Goal: Information Seeking & Learning: Find specific fact

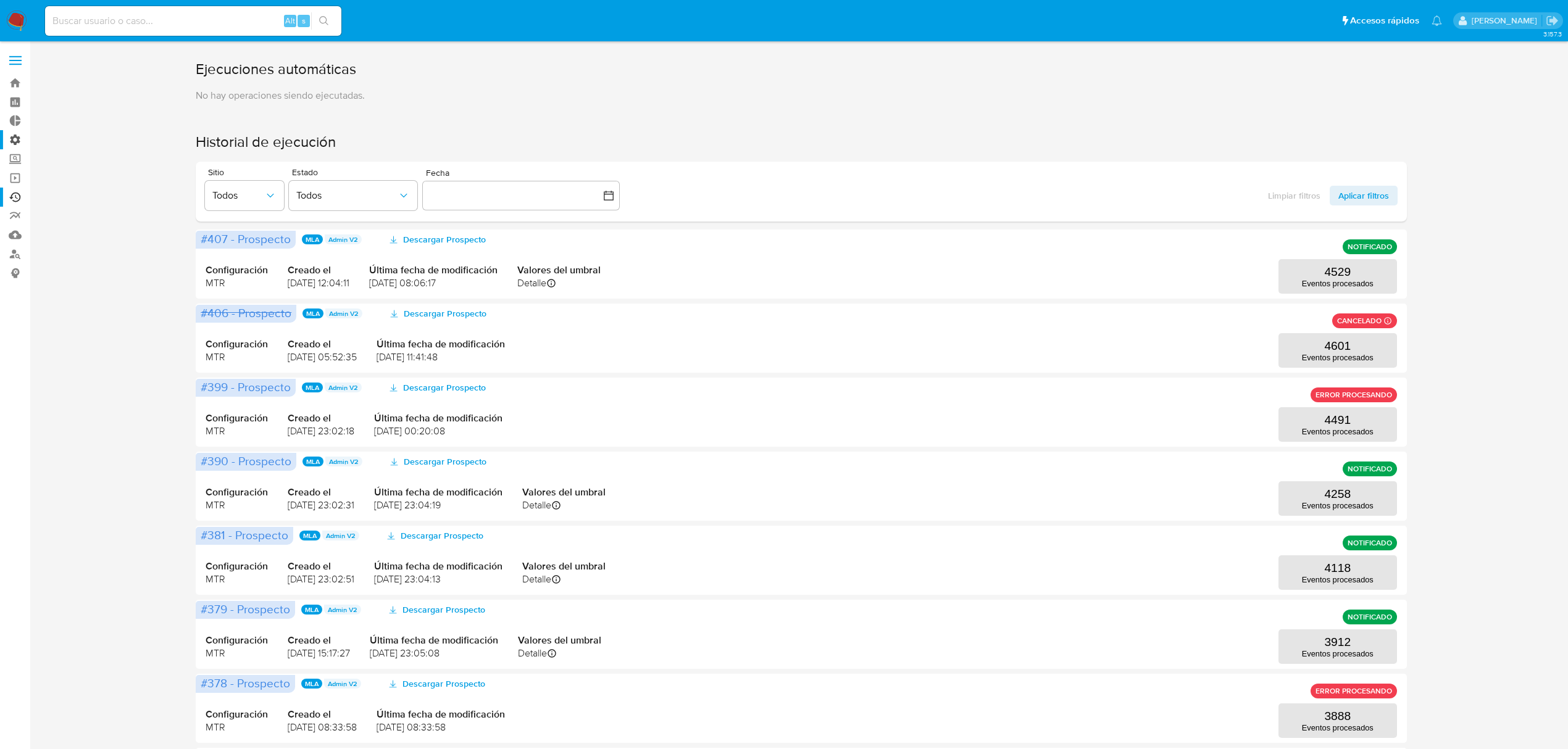
click at [16, 146] on label "Administración" at bounding box center [73, 139] width 147 height 19
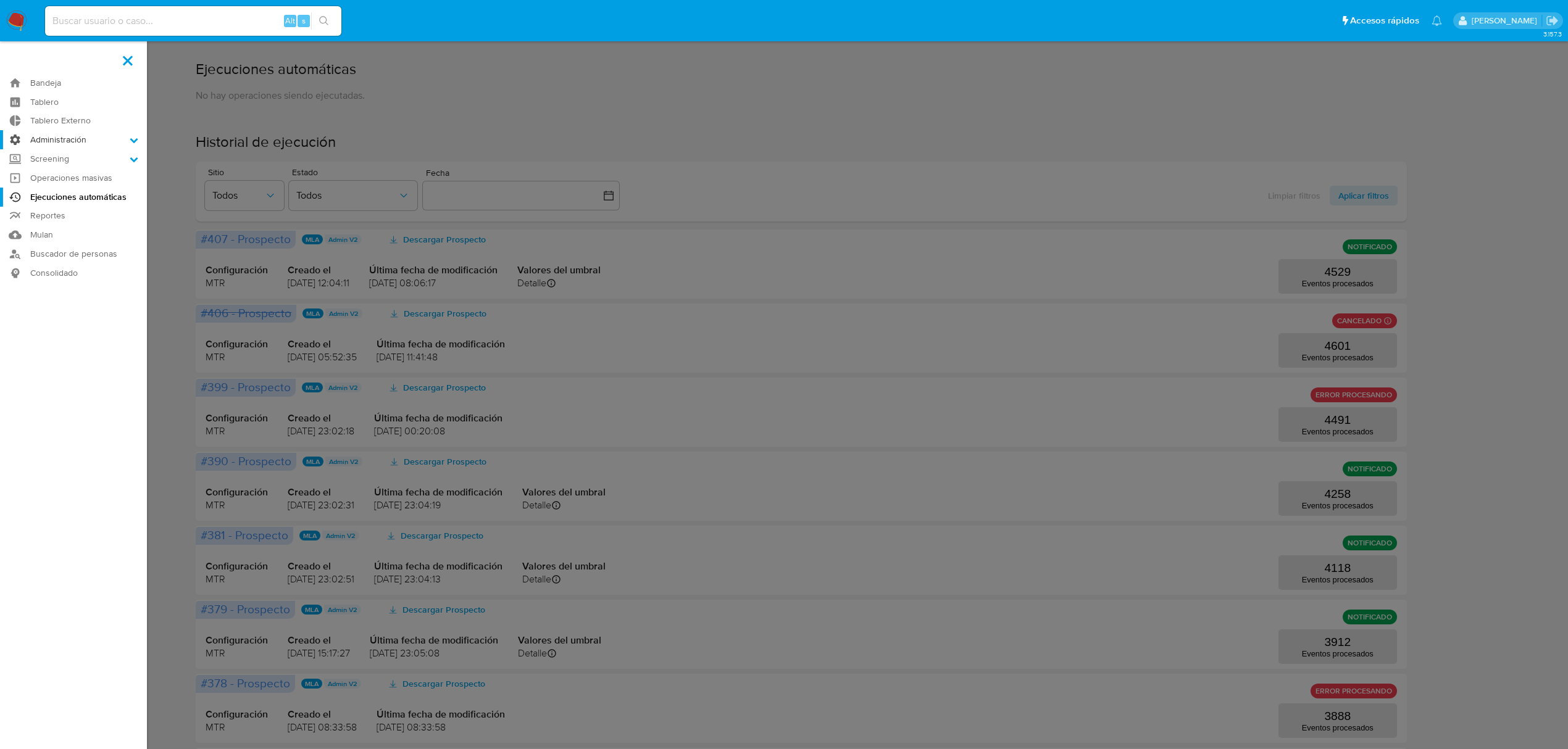
click at [0, 0] on input "Administración" at bounding box center [0, 0] width 0 height 0
click at [63, 159] on link "Reglas" at bounding box center [73, 157] width 147 height 16
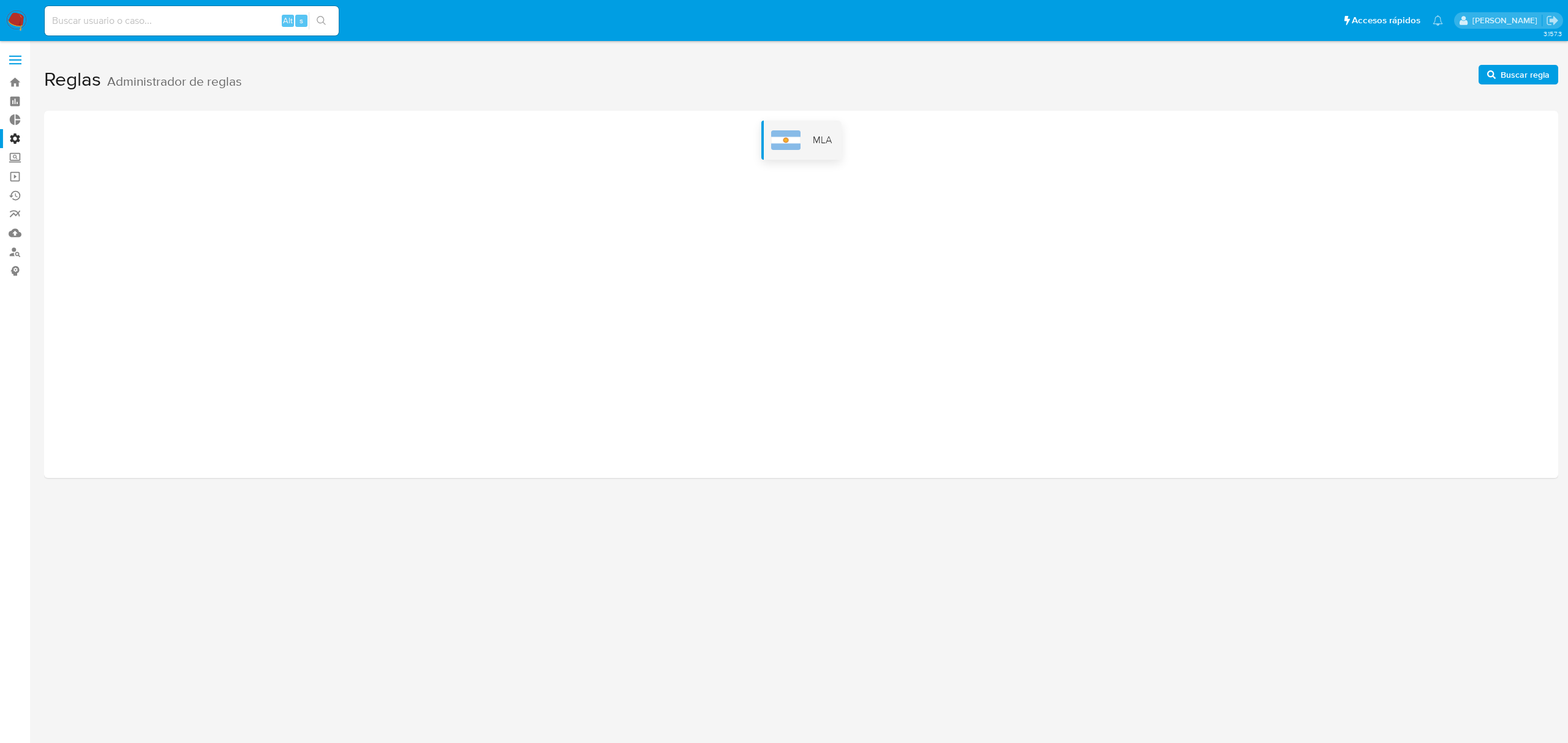
click at [794, 133] on img at bounding box center [786, 140] width 29 height 20
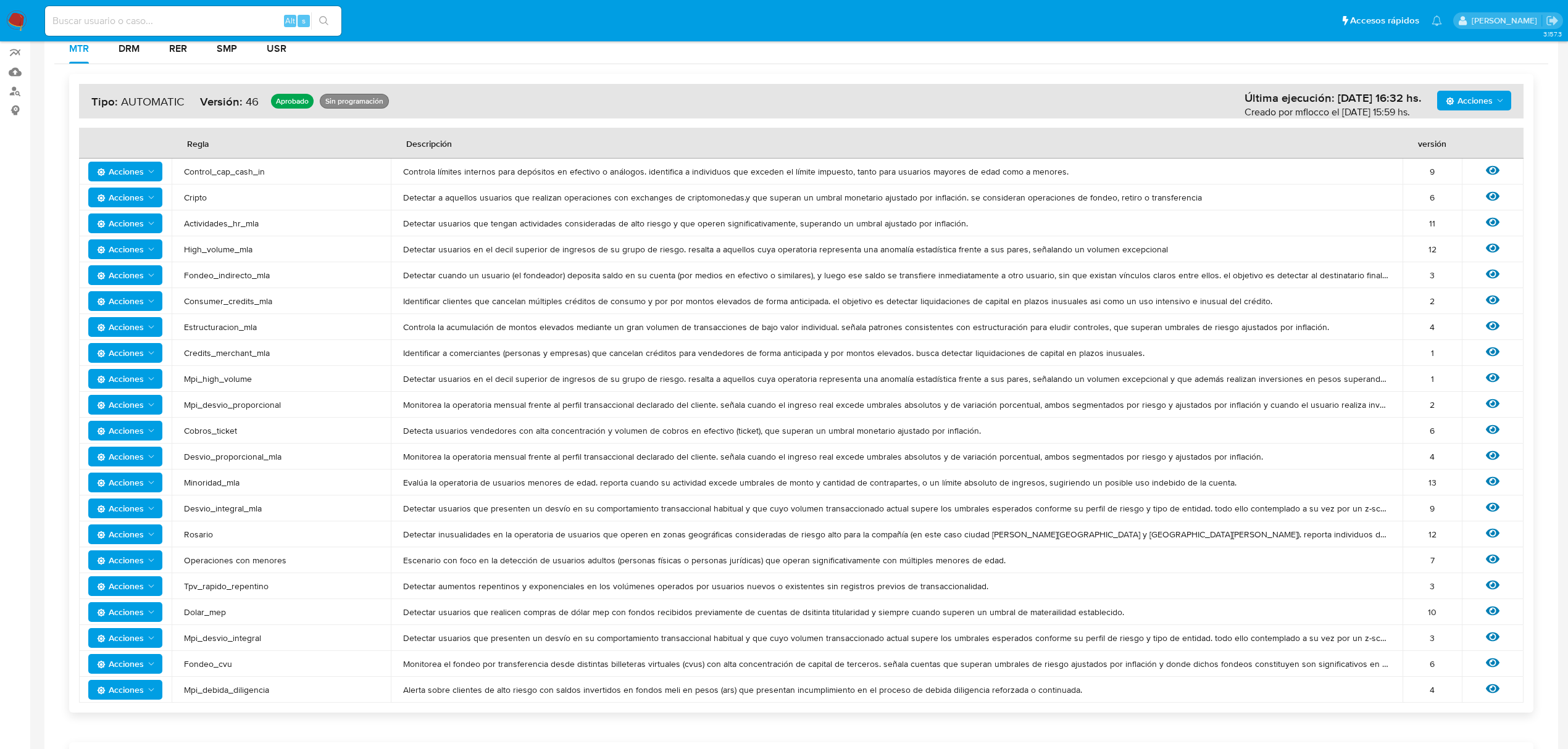
scroll to position [164, 0]
click at [122, 633] on span "Acciones" at bounding box center [120, 637] width 47 height 20
click at [120, 665] on button "Editar umbral" at bounding box center [125, 668] width 111 height 30
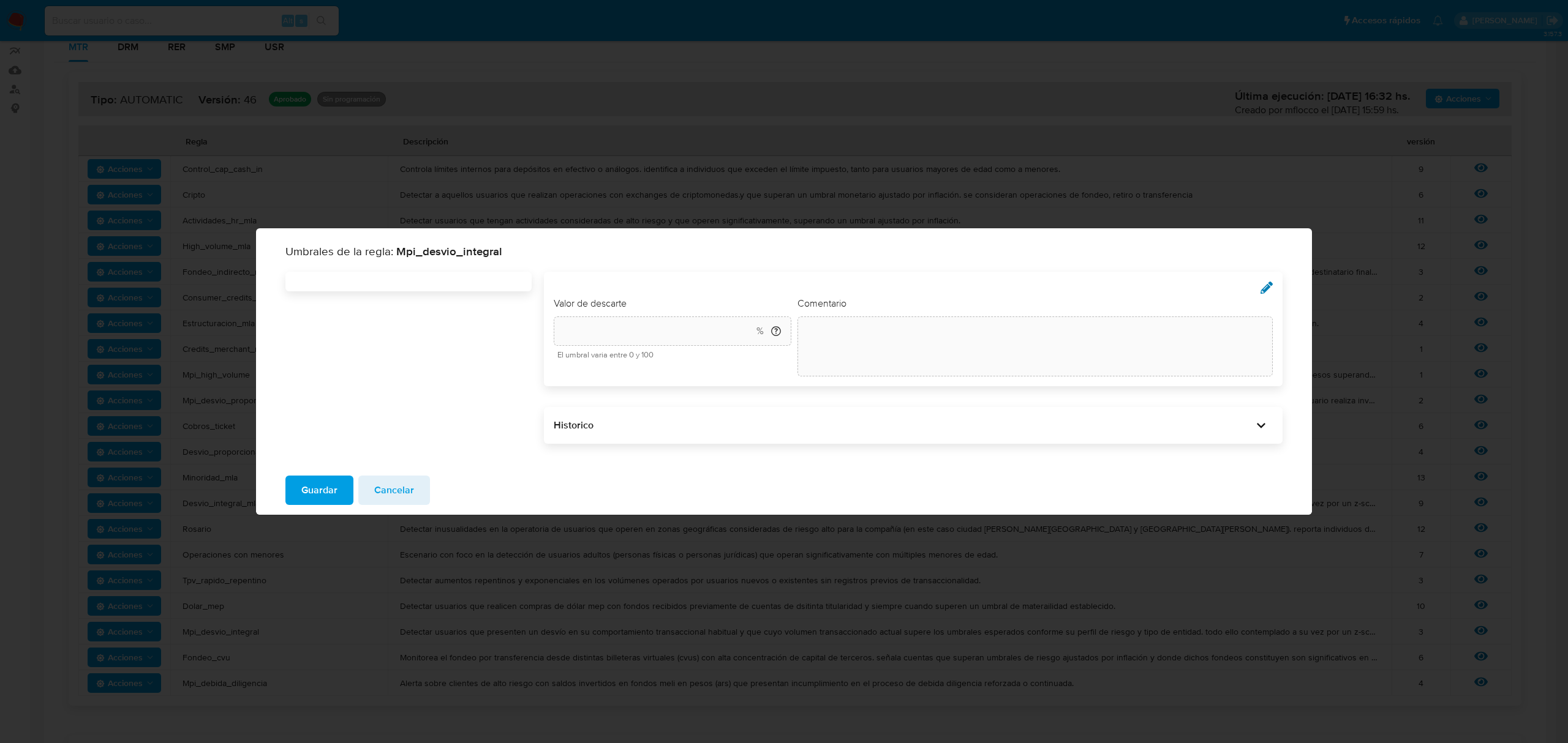
type input "40"
type textarea "init"
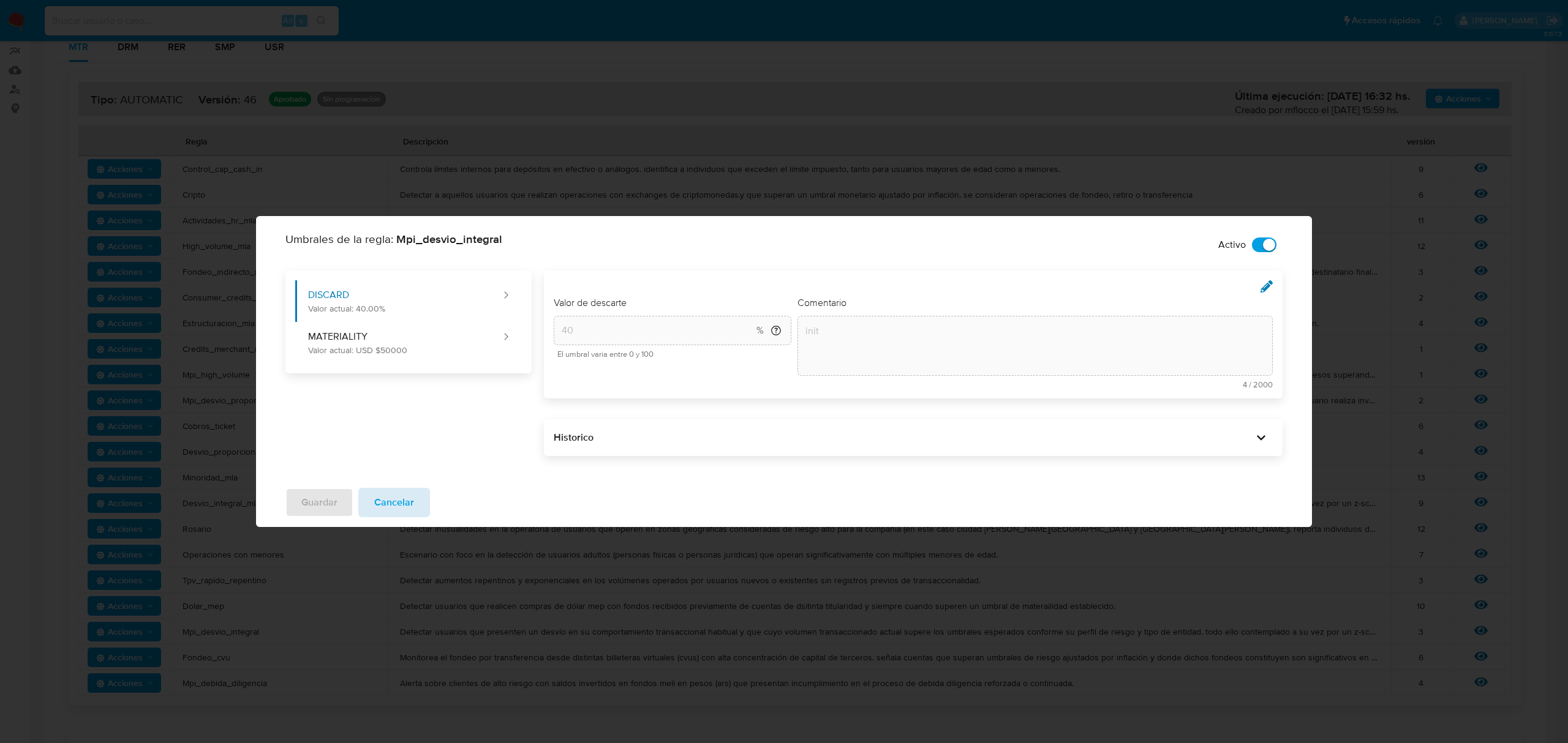
click at [404, 499] on span "Cancelar" at bounding box center [394, 502] width 40 height 27
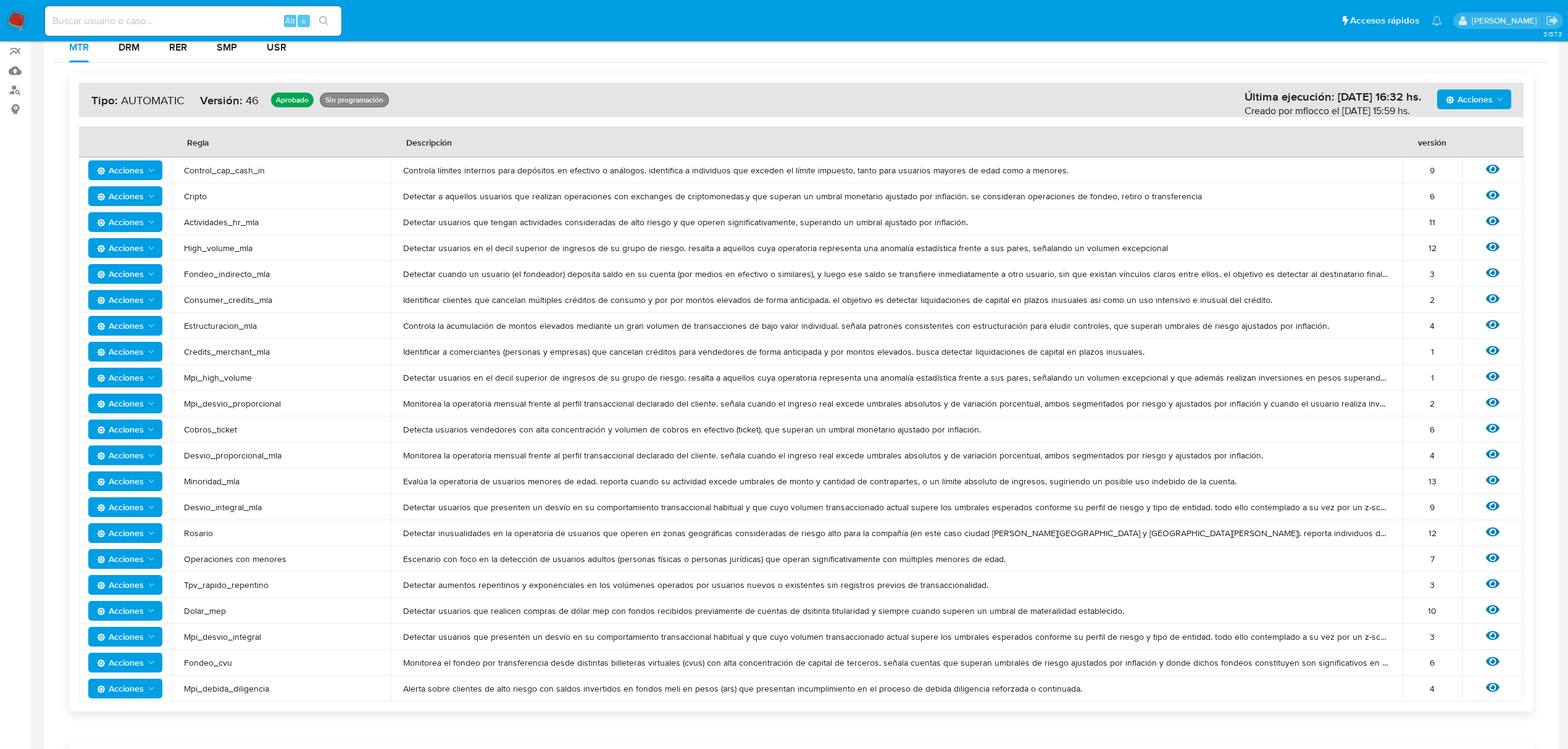
click at [139, 502] on span "Acciones" at bounding box center [120, 507] width 47 height 20
click at [144, 542] on button "Editar umbral" at bounding box center [125, 539] width 111 height 30
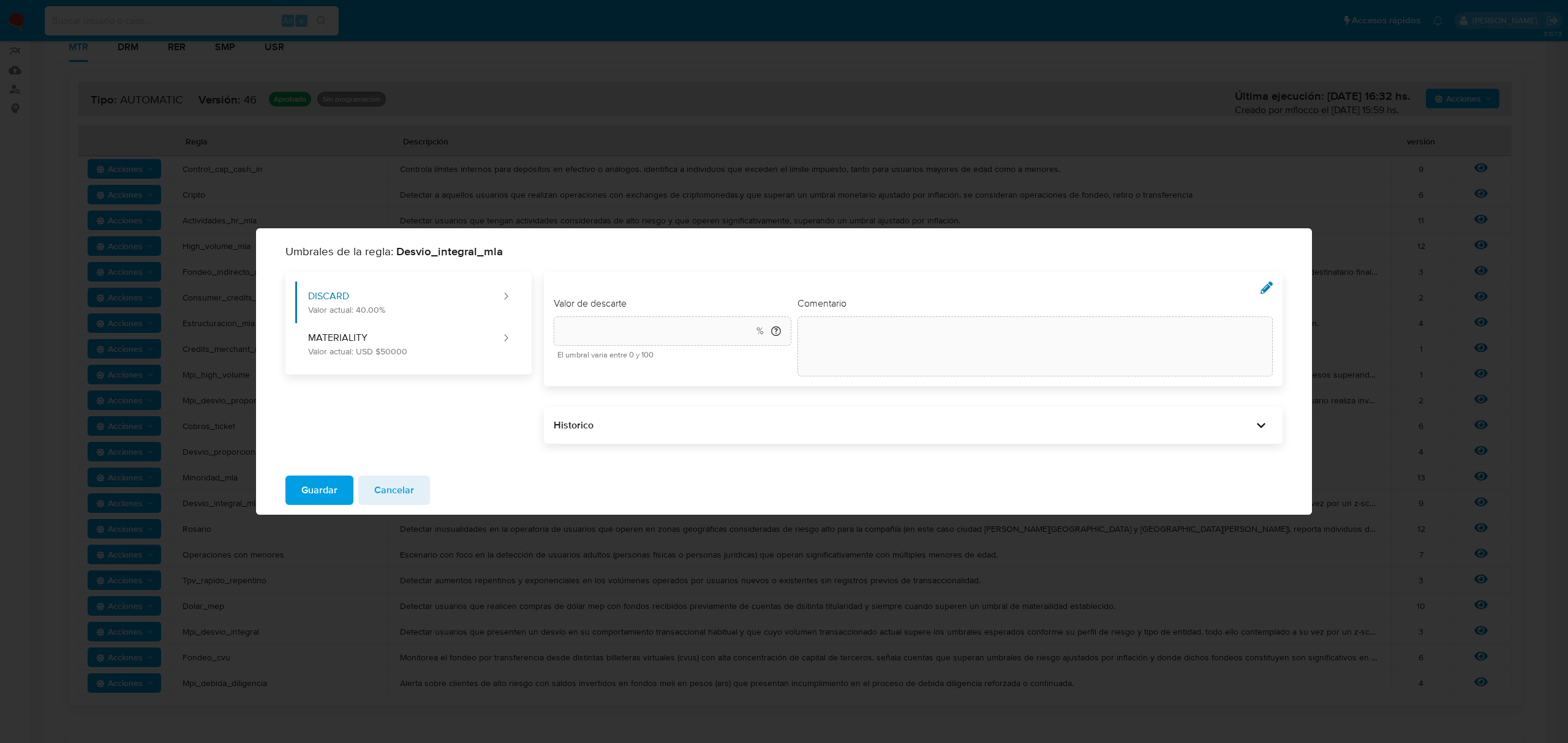
type input "40"
type textarea "init"
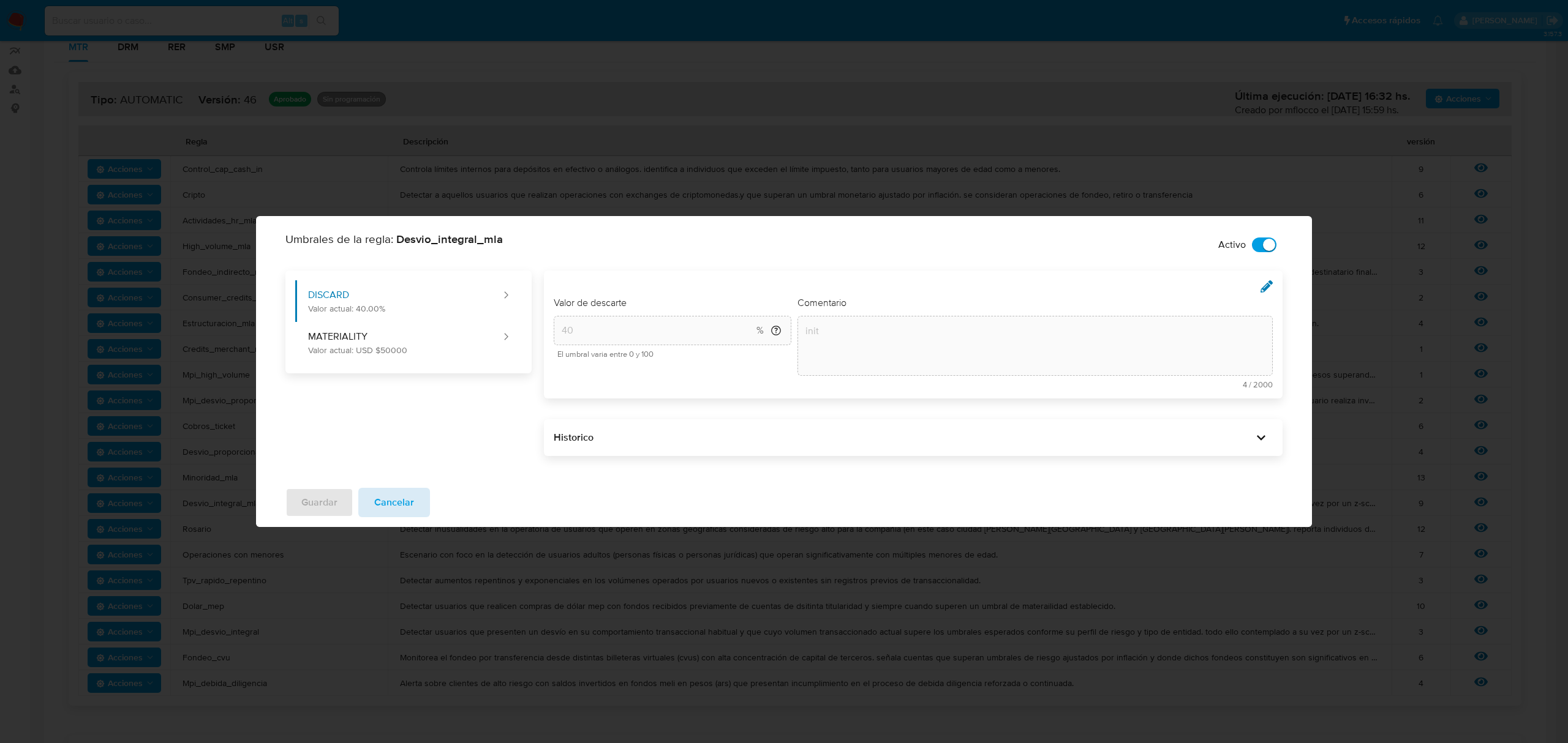
click at [382, 502] on span "Cancelar" at bounding box center [394, 502] width 40 height 27
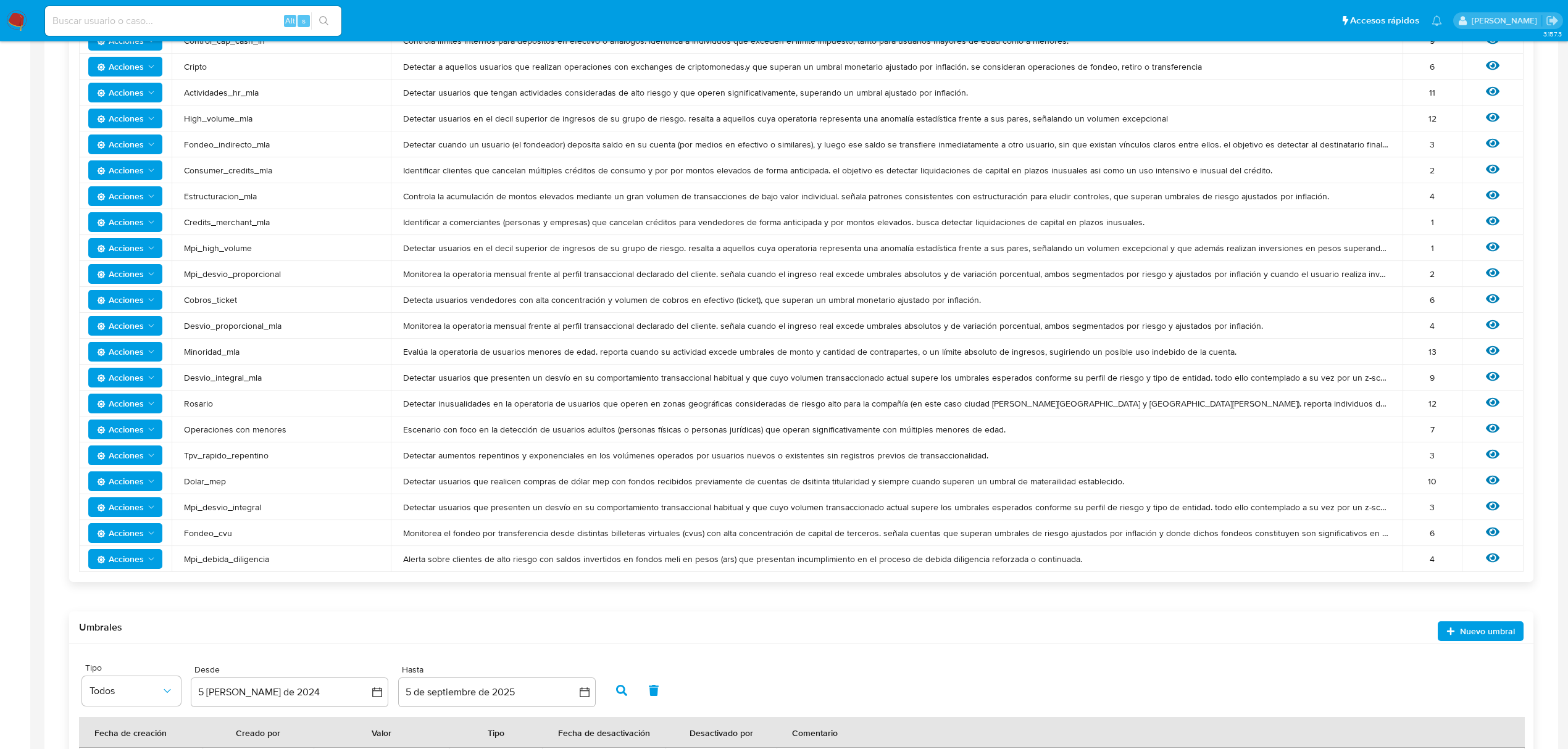
scroll to position [378, 0]
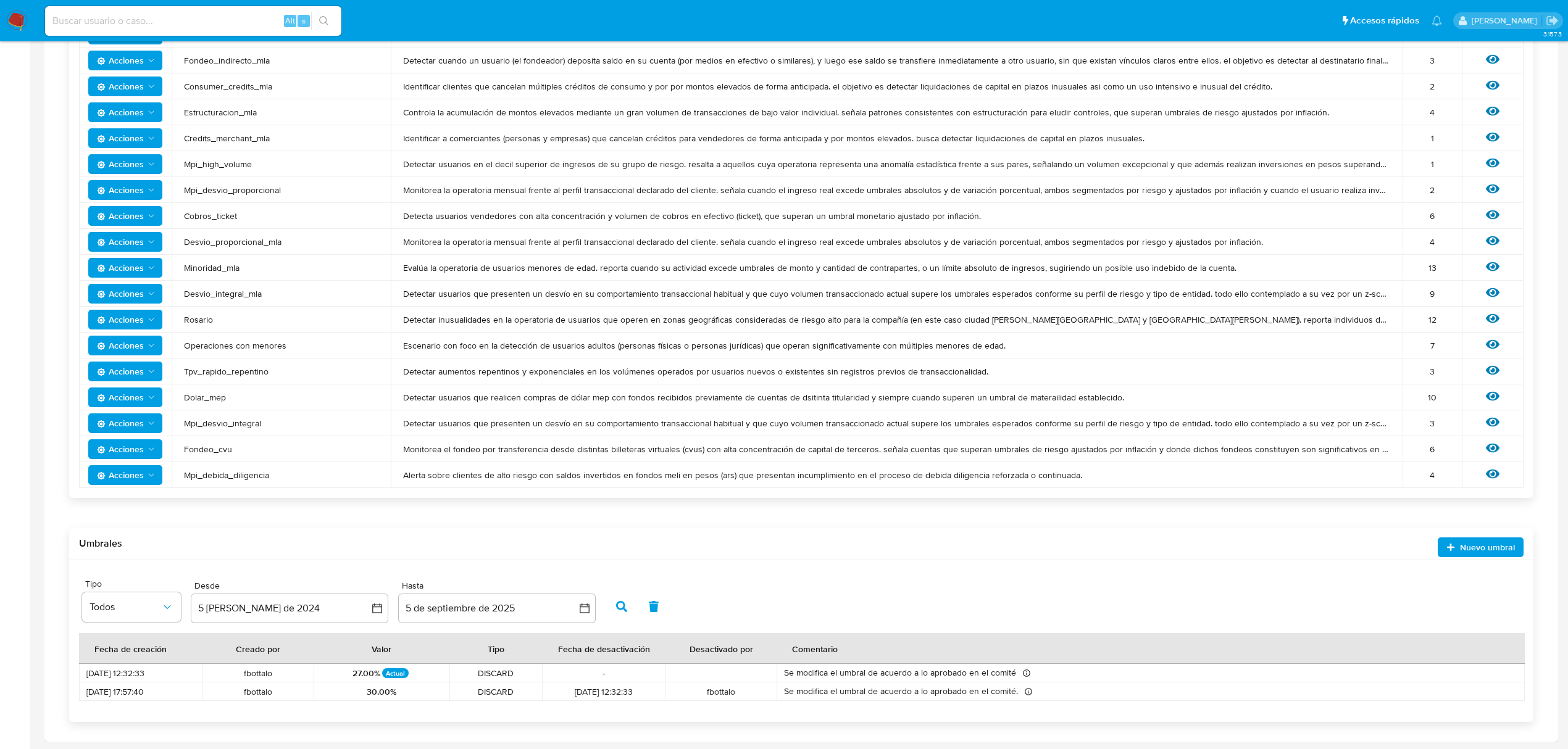
click at [131, 410] on td "Acciones" at bounding box center [125, 422] width 92 height 26
click at [131, 425] on span "Acciones" at bounding box center [120, 423] width 47 height 20
click at [120, 489] on button "Ver historico" at bounding box center [125, 484] width 111 height 30
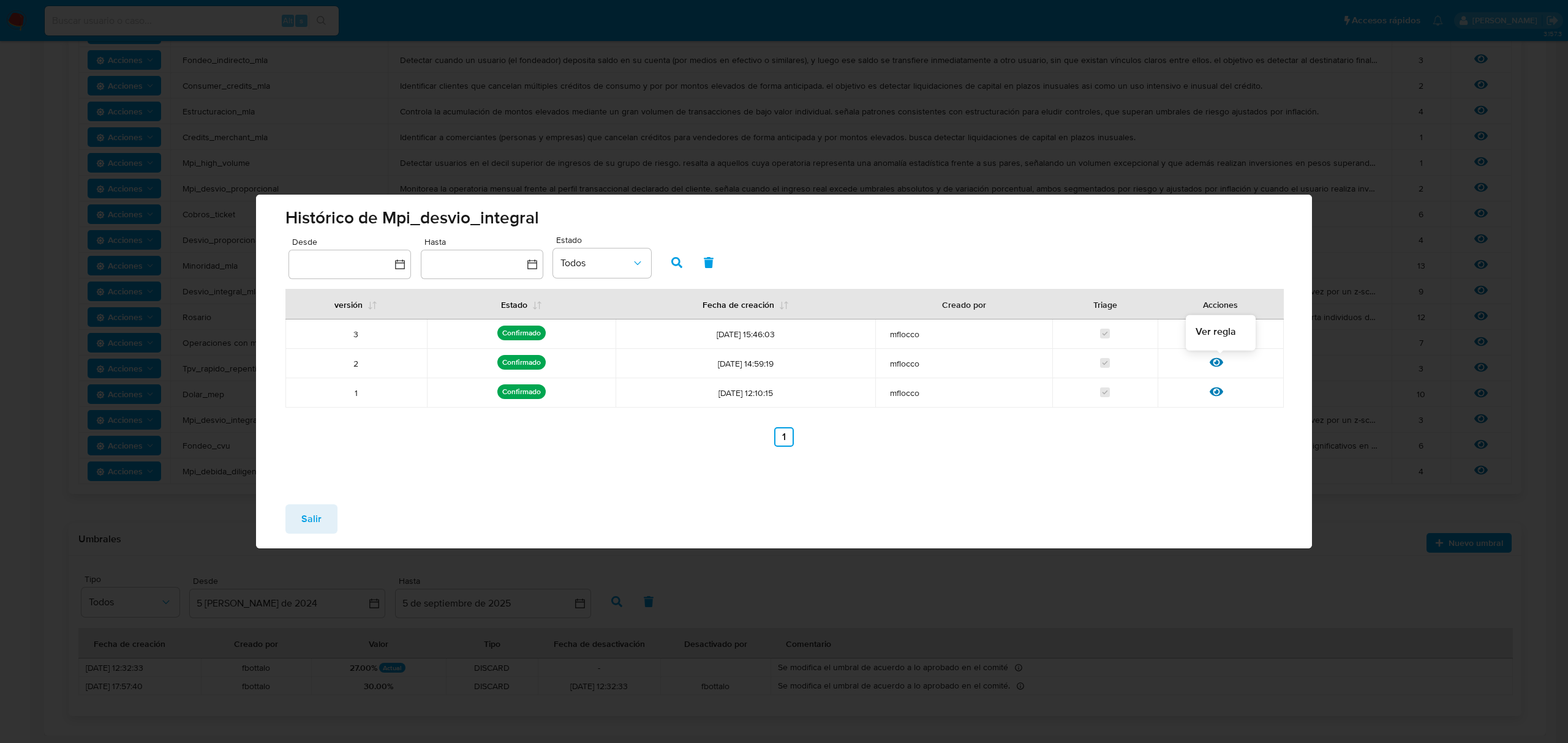
click at [1220, 363] on icon at bounding box center [1216, 362] width 13 height 9
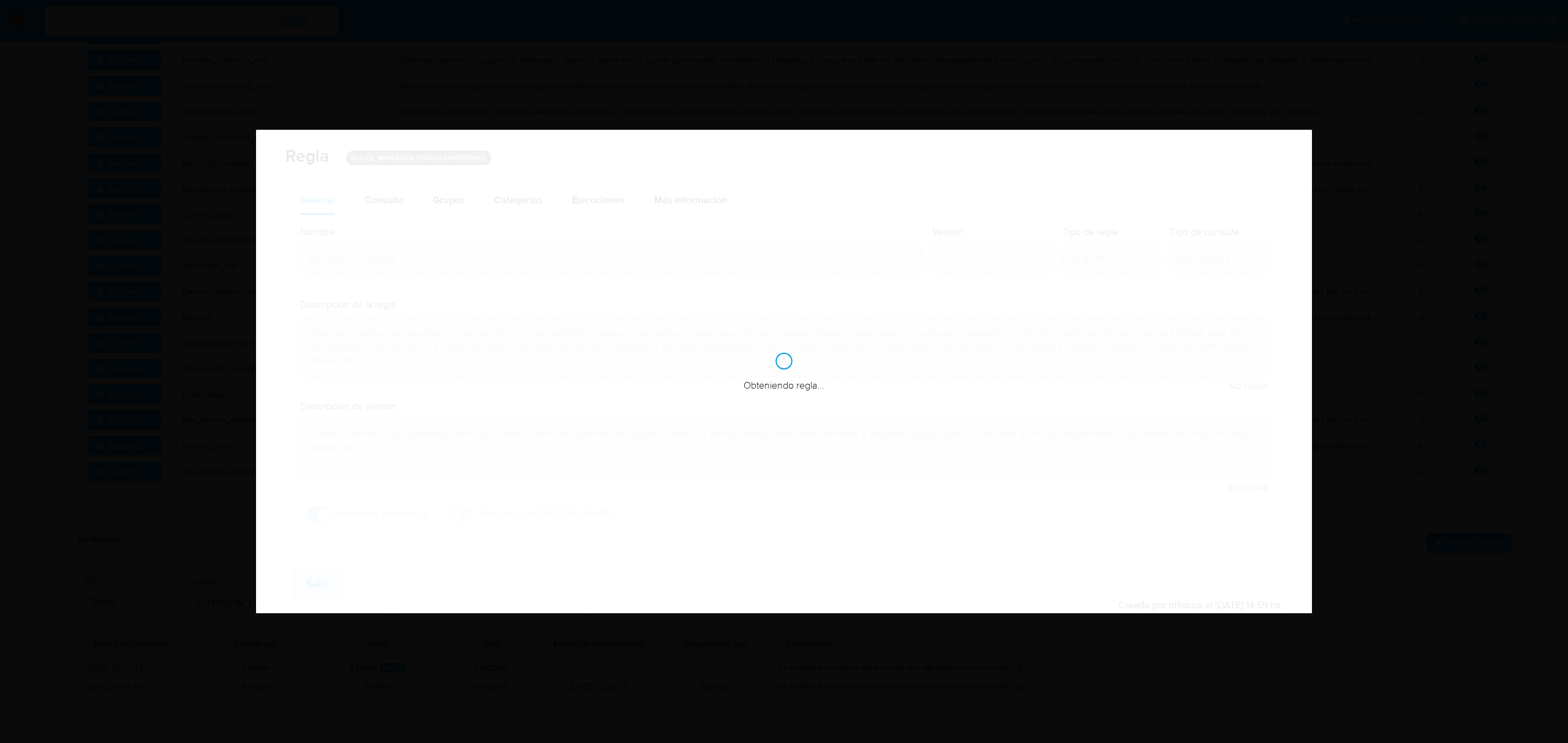
checkbox input "true"
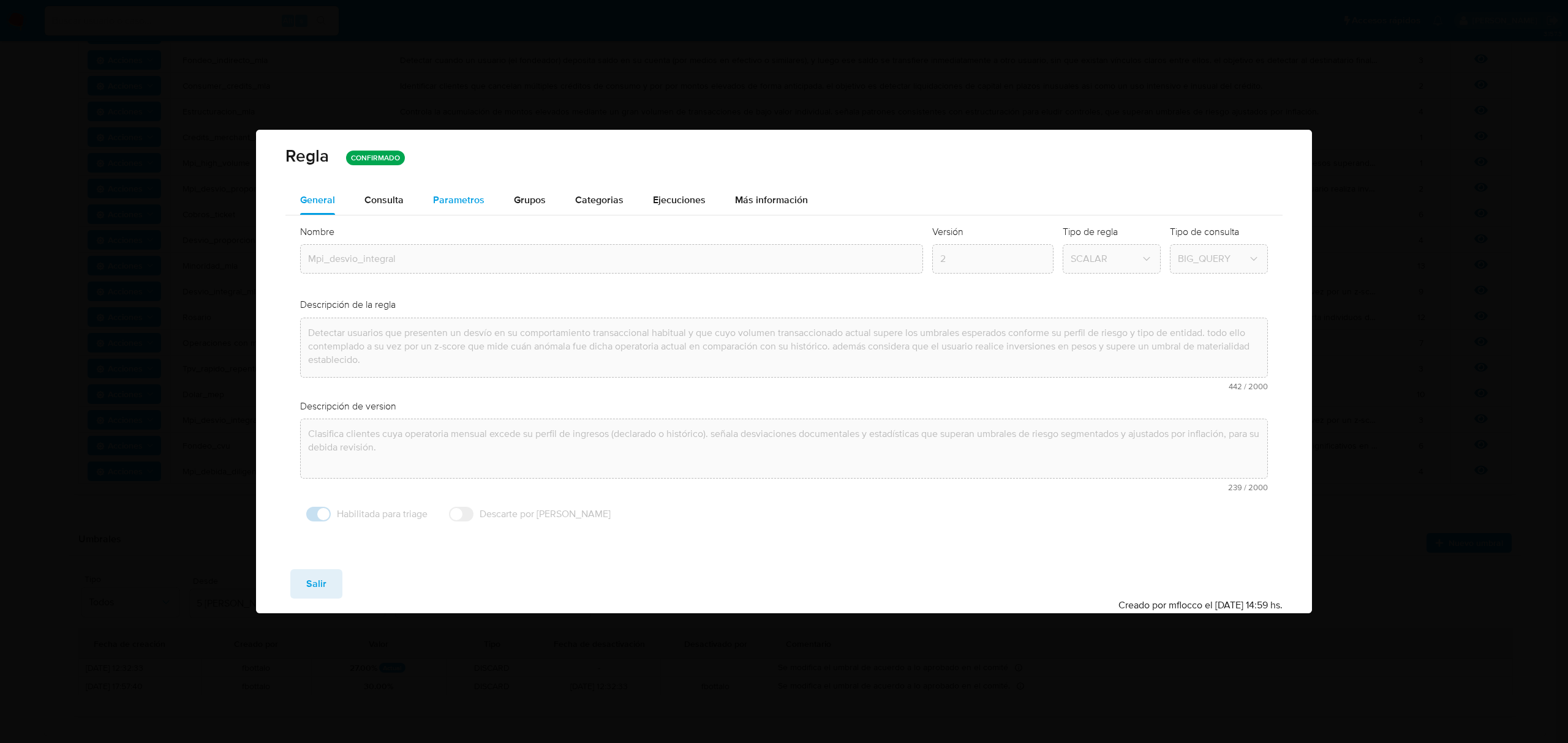
click at [439, 200] on span "Parametros" at bounding box center [459, 200] width 52 height 14
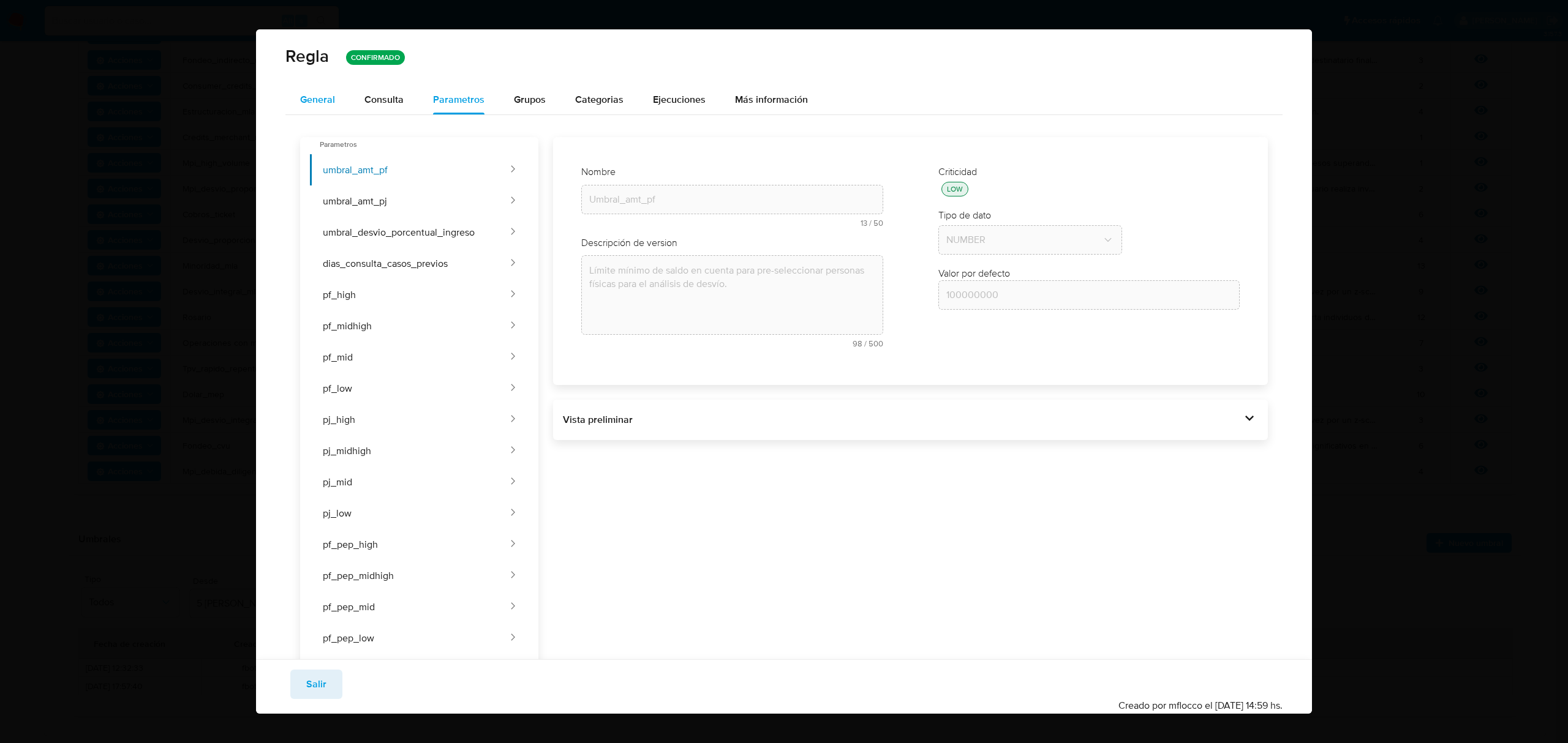
click at [331, 101] on span "General" at bounding box center [318, 99] width 35 height 14
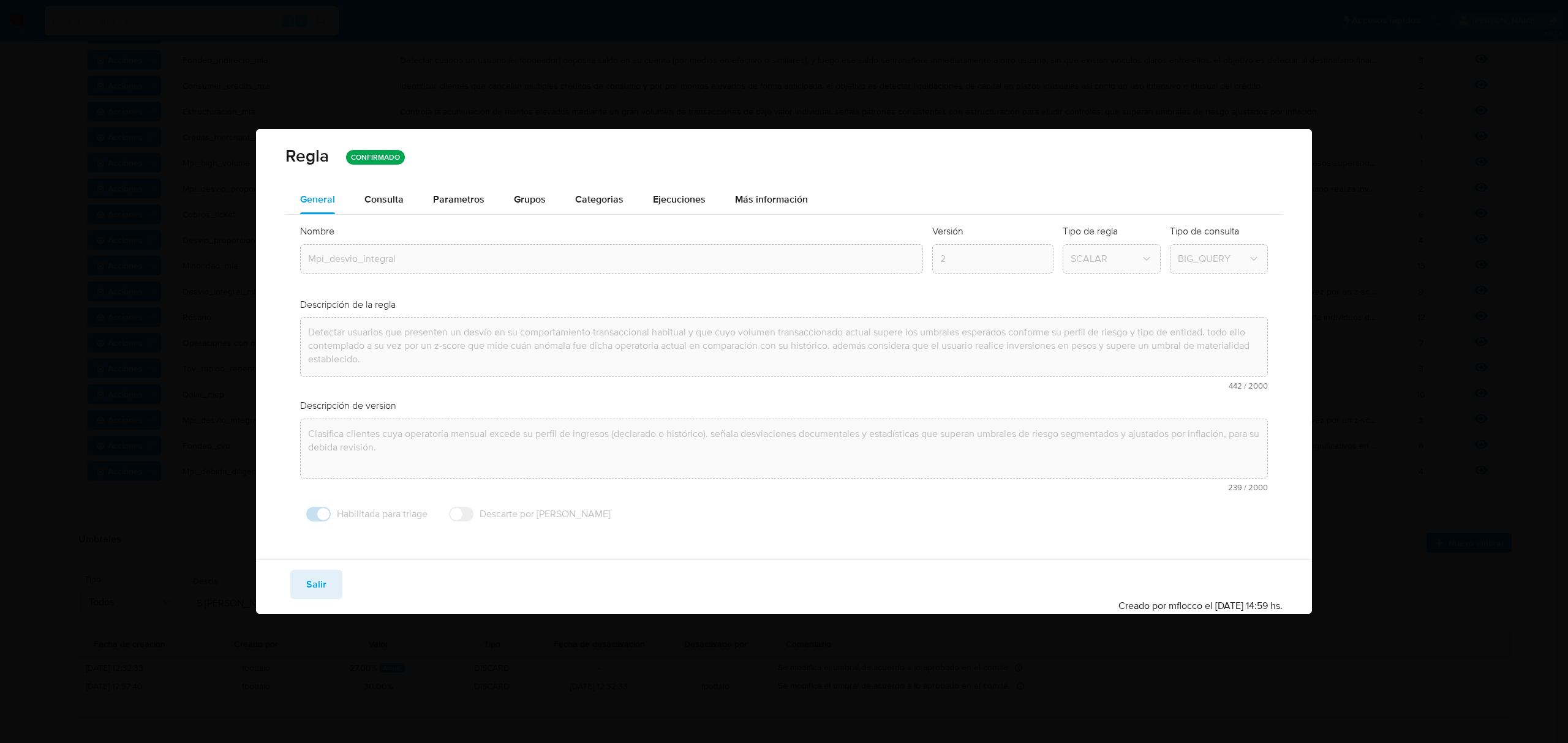
click at [1414, 637] on div "Regla CONFIRMADO General Consulta Parametros Grupos Categorias Ejecuciones Más …" at bounding box center [784, 372] width 1568 height 743
click at [297, 575] on button "Salir" at bounding box center [317, 584] width 52 height 29
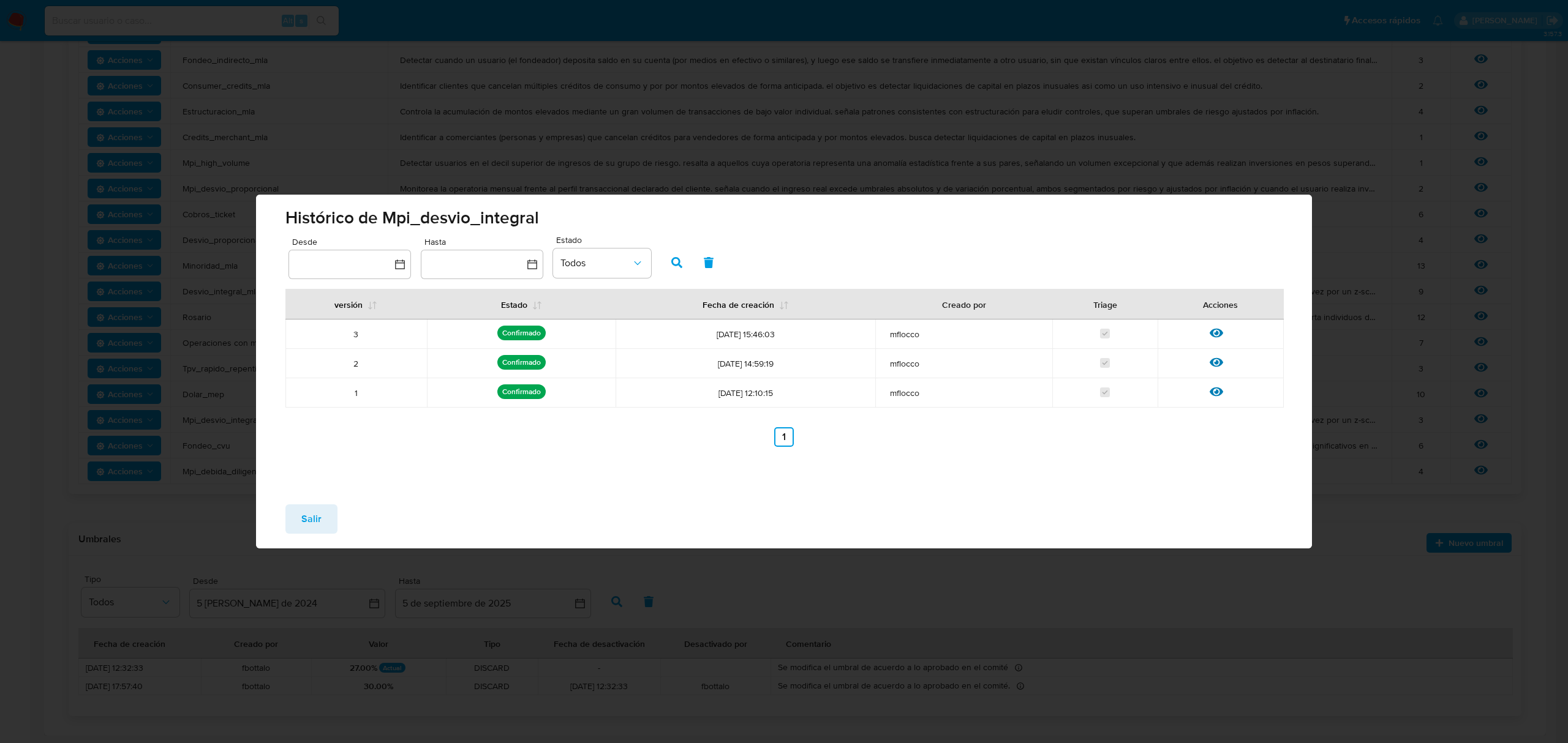
click at [854, 108] on div "Histórico de Mpi_desvio_integral Desde Hasta Estado Todos versión Estado Fecha …" at bounding box center [784, 372] width 1568 height 743
click at [309, 532] on div "Salir" at bounding box center [784, 521] width 1056 height 54
click at [304, 509] on span "Salir" at bounding box center [311, 519] width 20 height 27
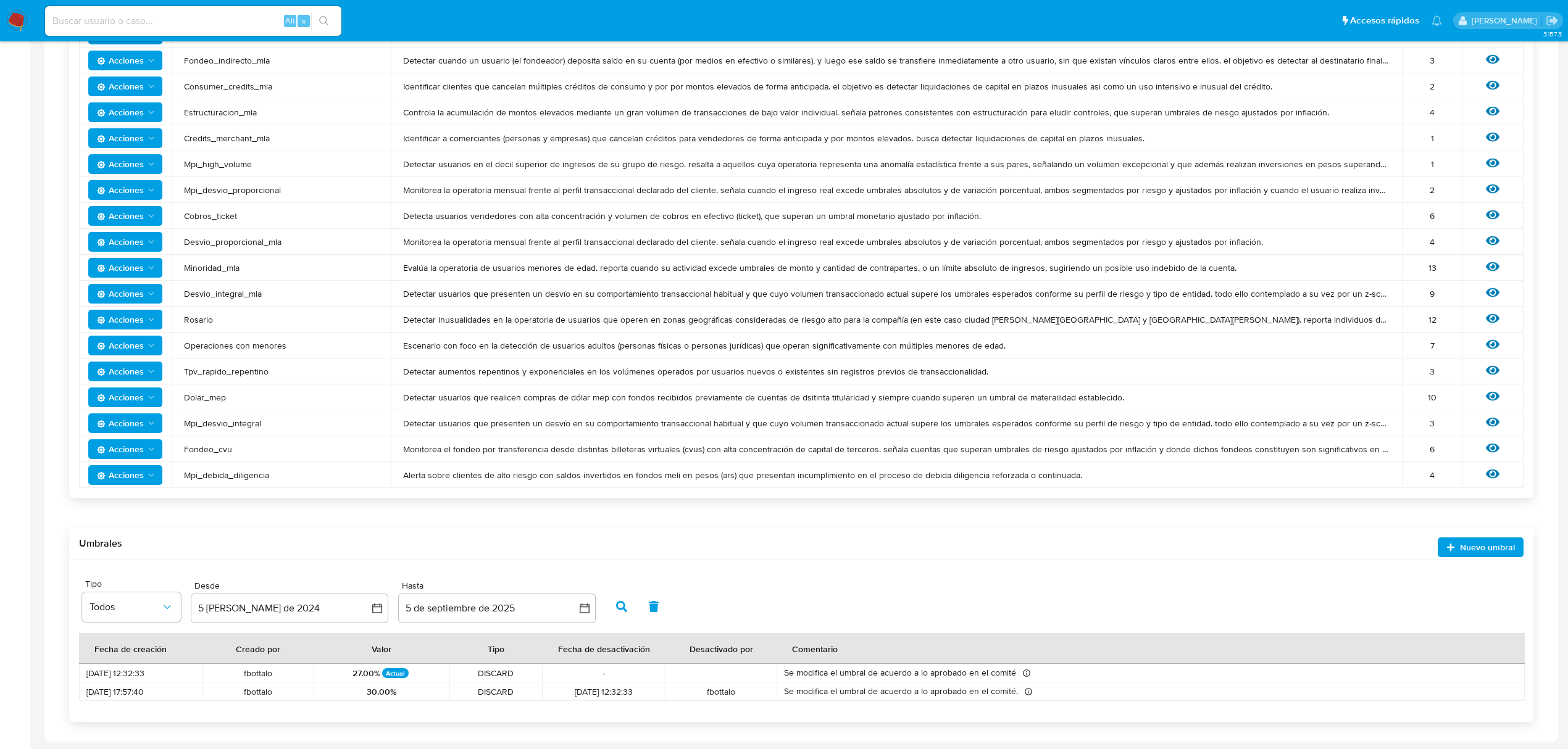
click at [117, 26] on input at bounding box center [193, 21] width 296 height 16
paste input "2528089673"
type input "2528089673"
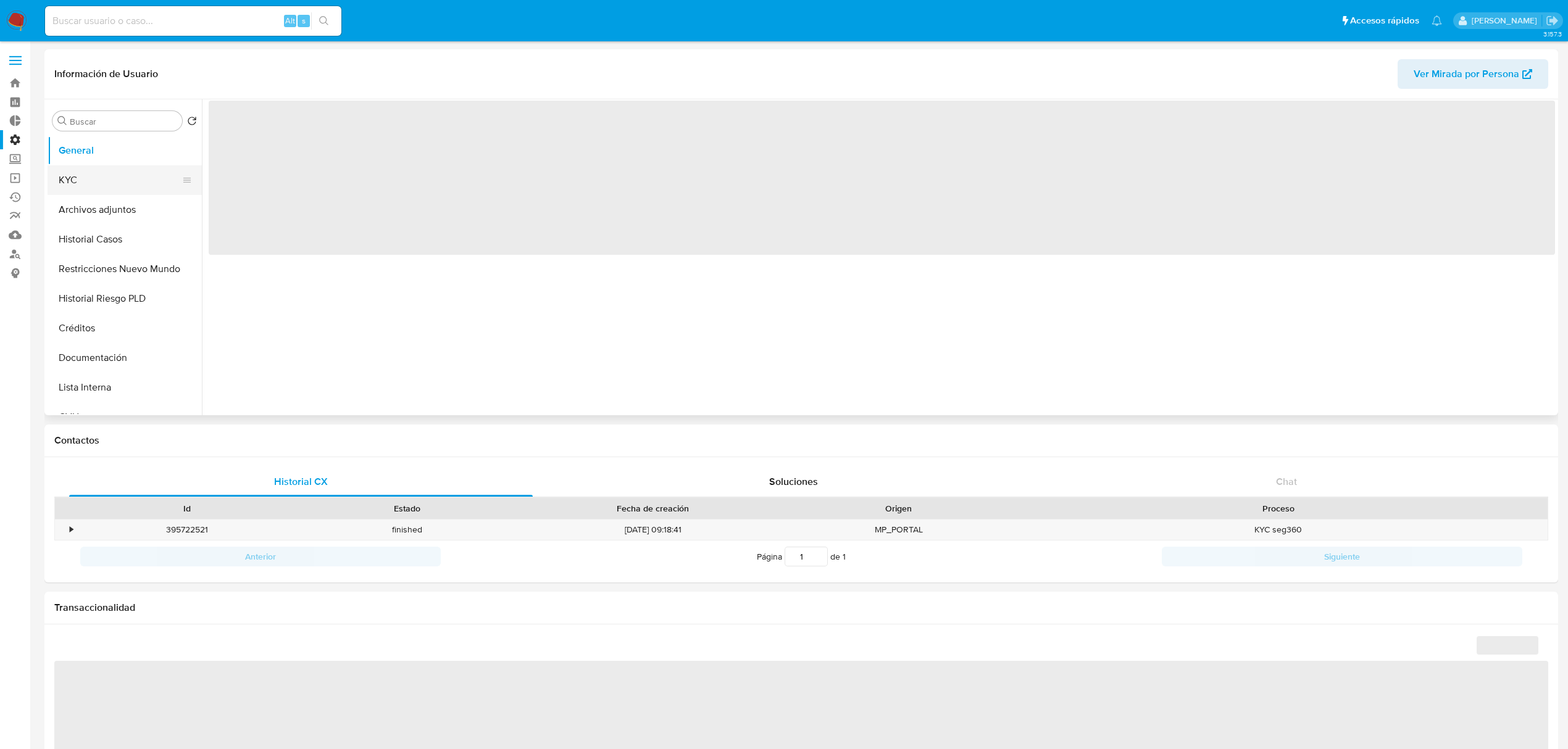
click at [127, 172] on button "KYC" at bounding box center [120, 180] width 144 height 30
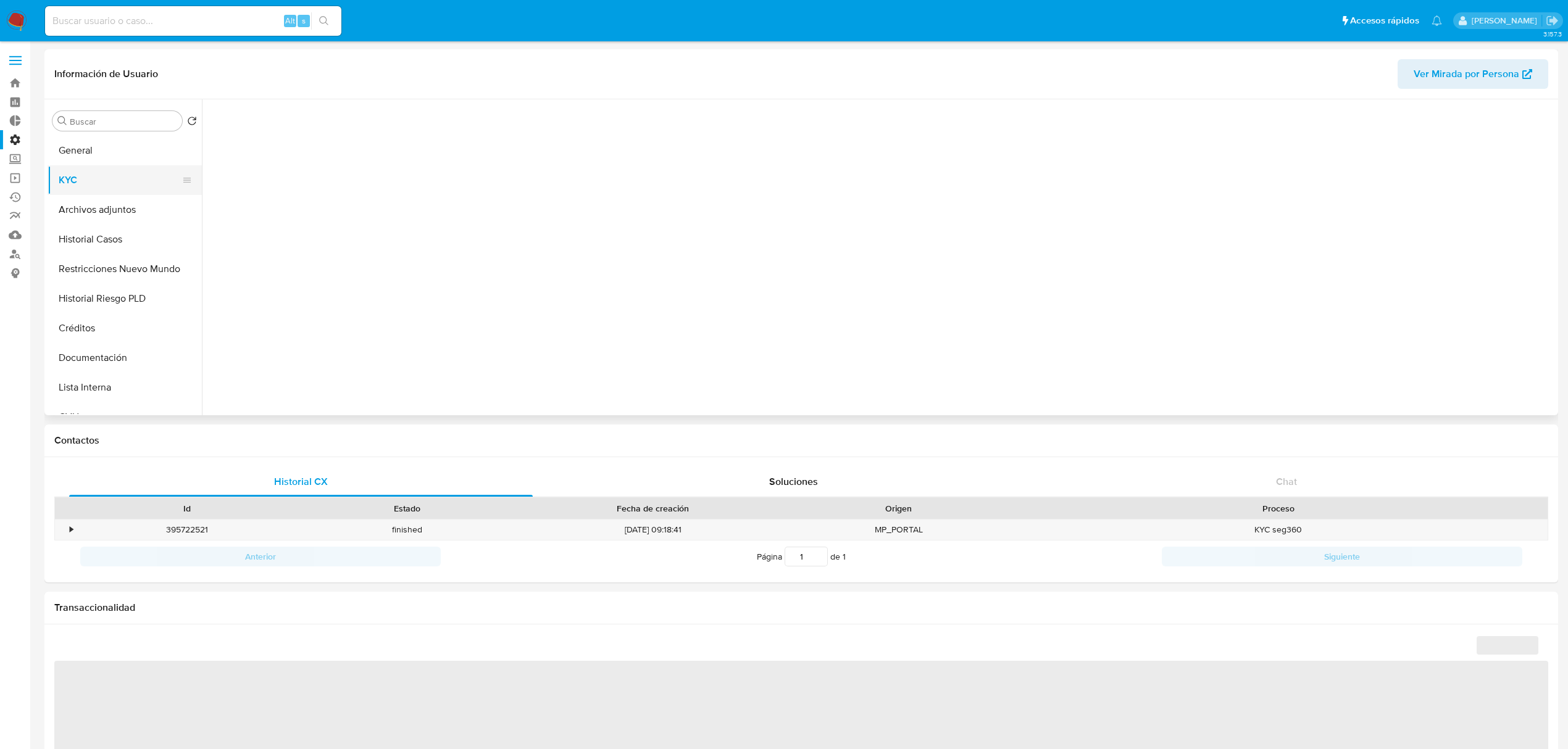
select select "10"
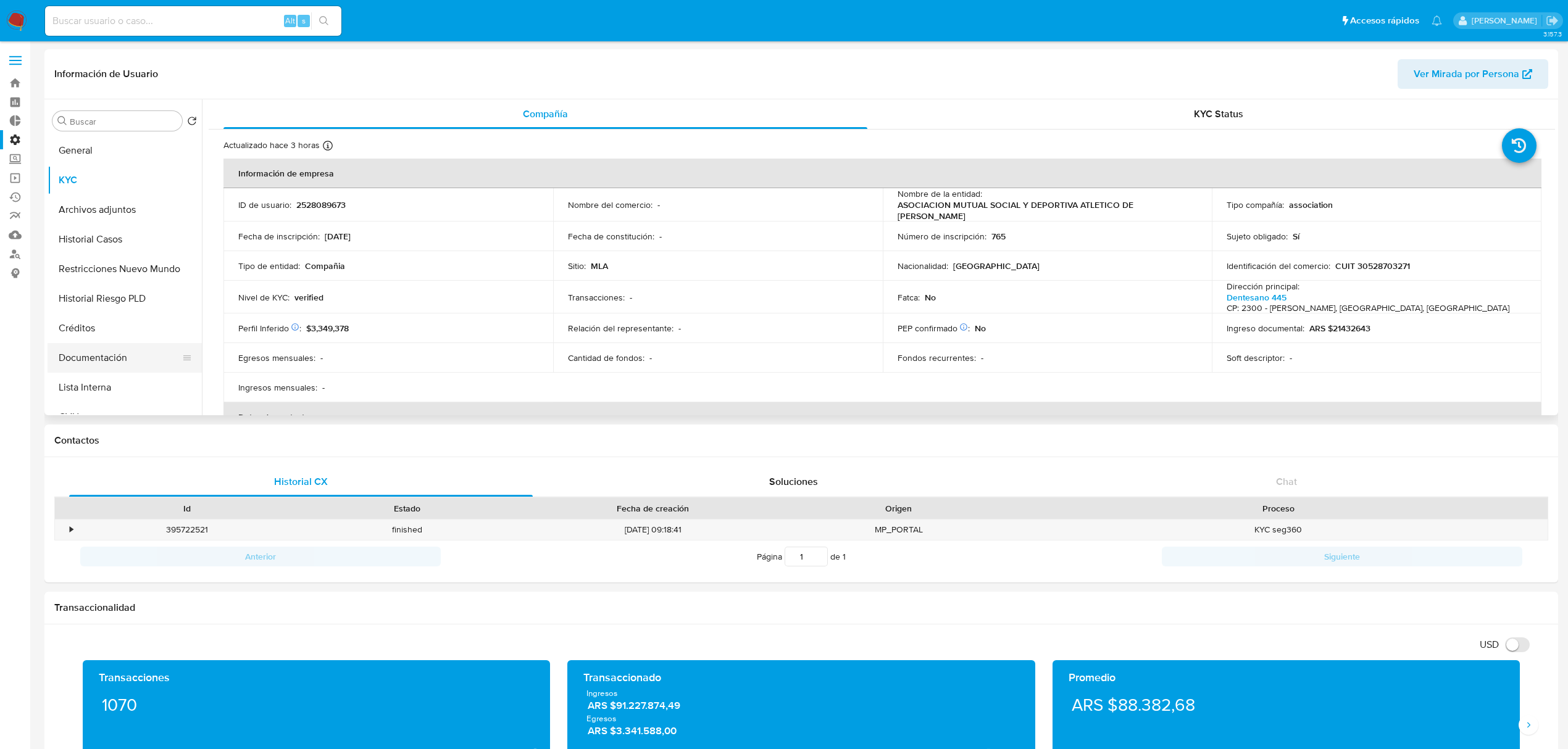
click at [129, 359] on button "Documentación" at bounding box center [120, 358] width 144 height 30
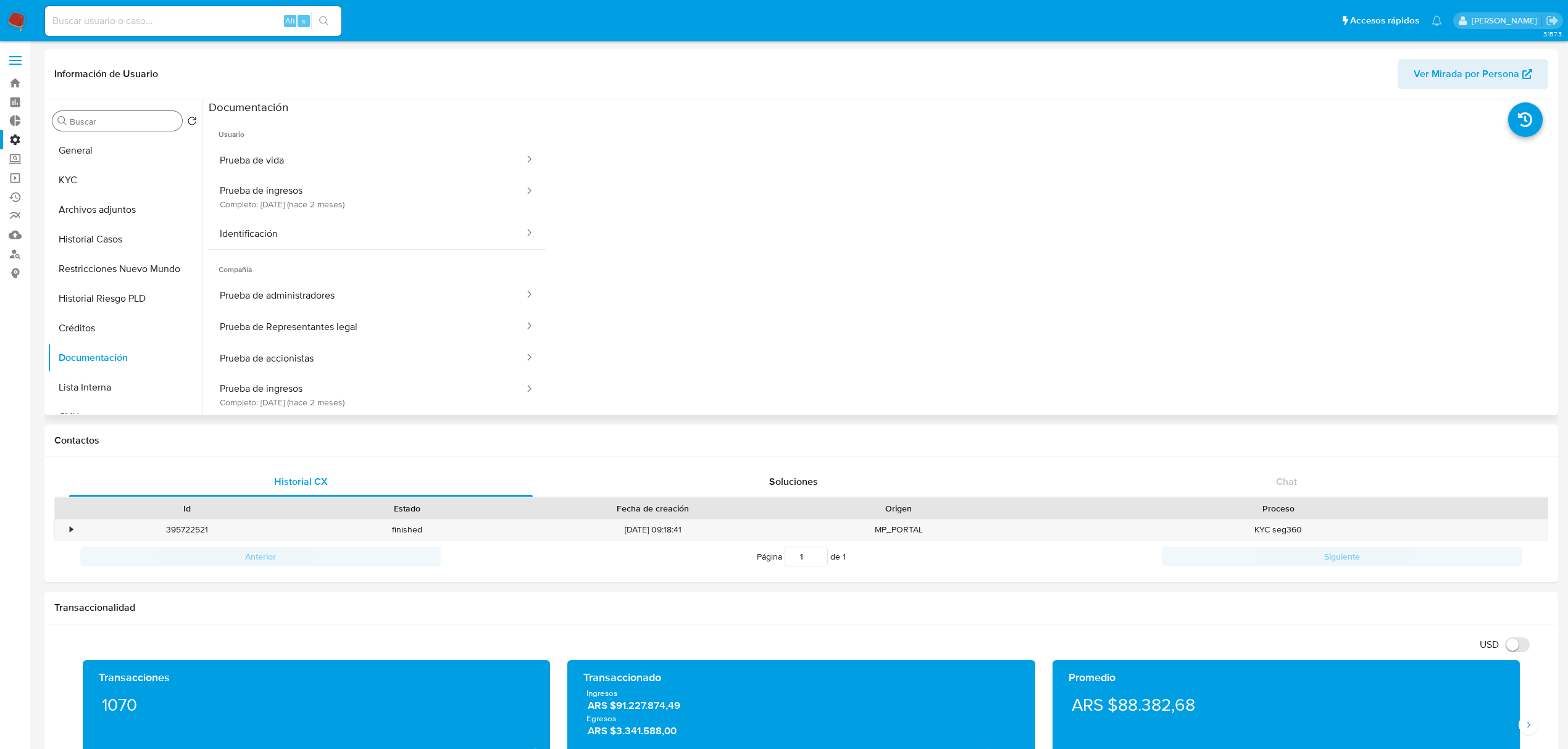
click at [122, 121] on input "Buscar" at bounding box center [124, 121] width 107 height 11
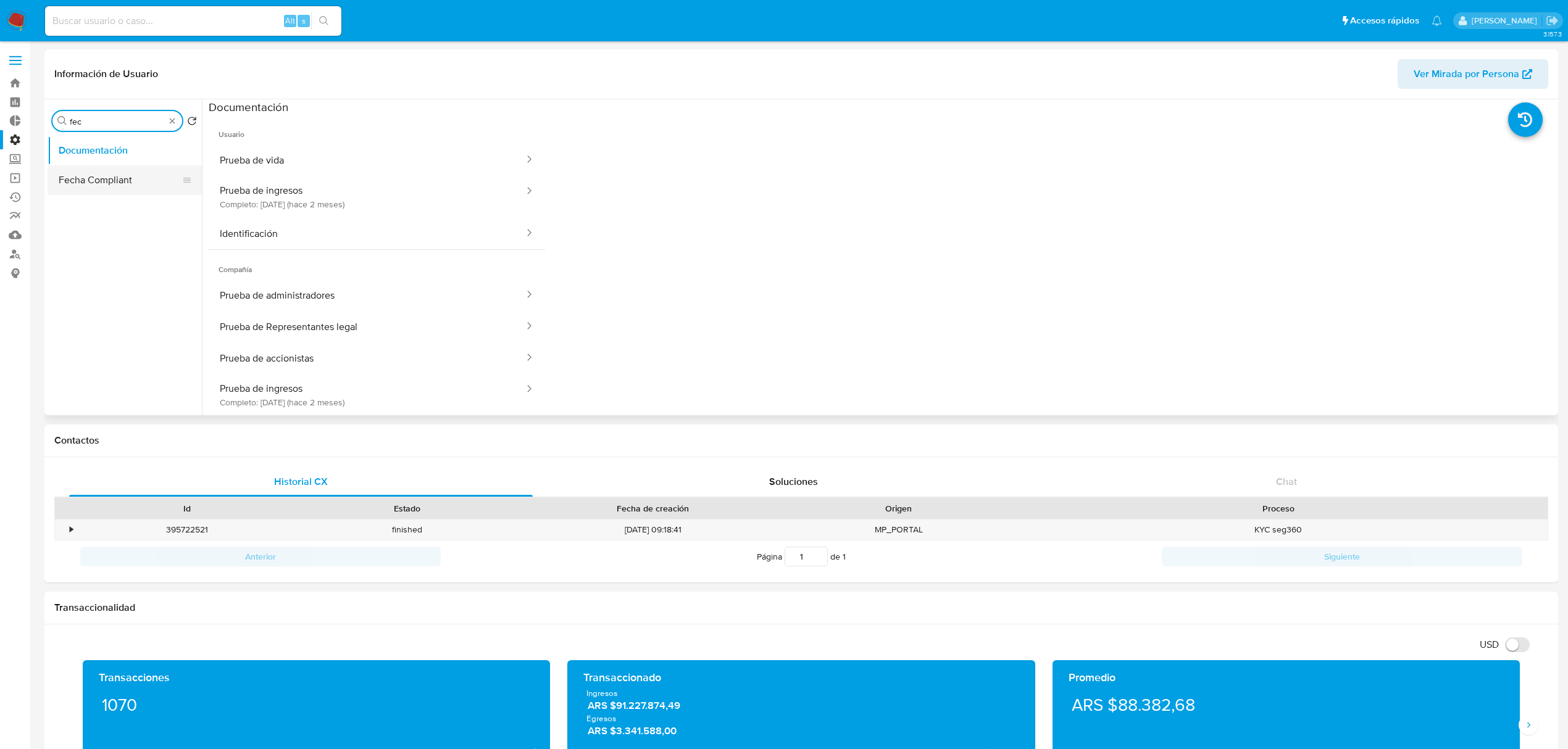
type input "fec"
click at [139, 177] on button "Fecha Compliant" at bounding box center [120, 180] width 144 height 30
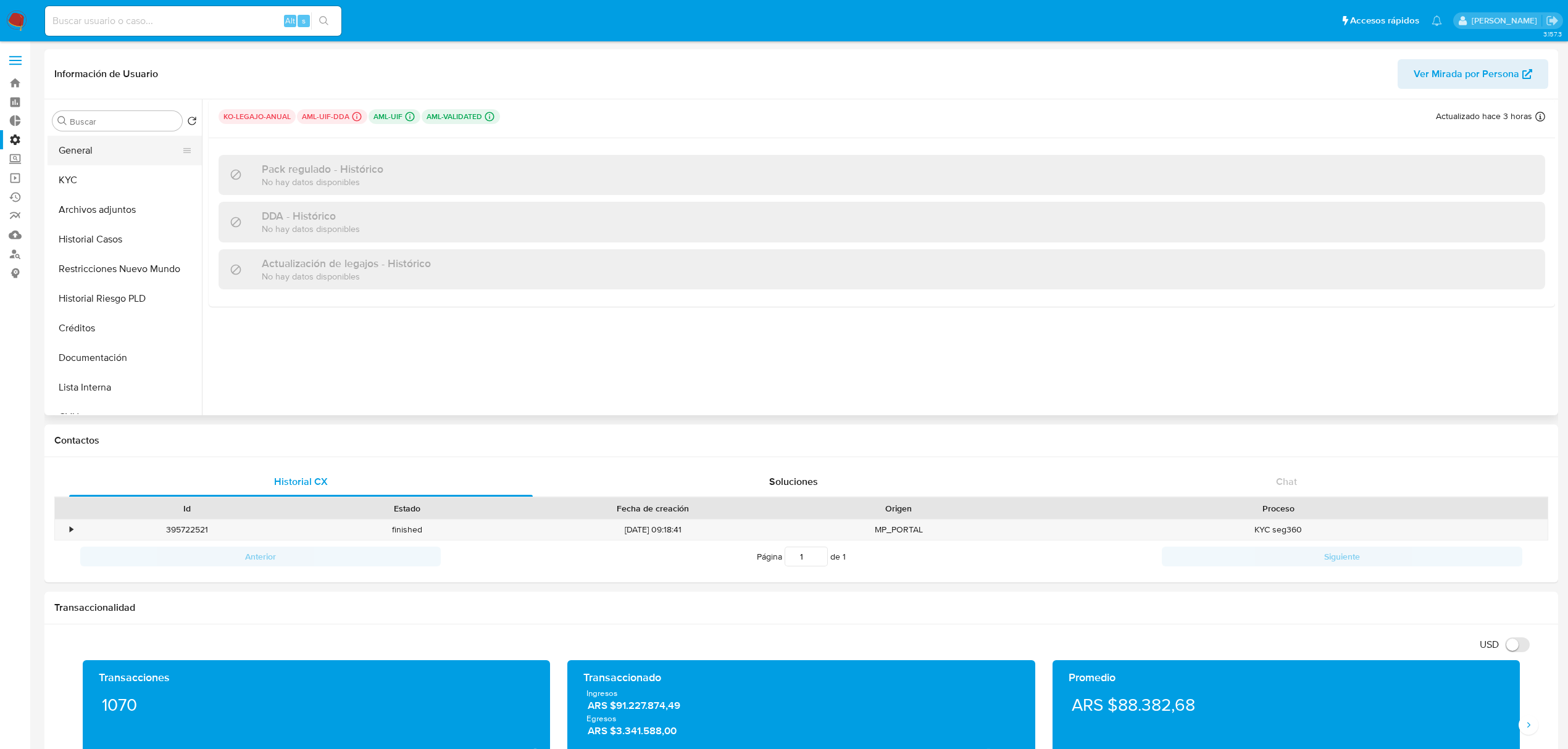
click at [82, 139] on button "General" at bounding box center [120, 151] width 144 height 30
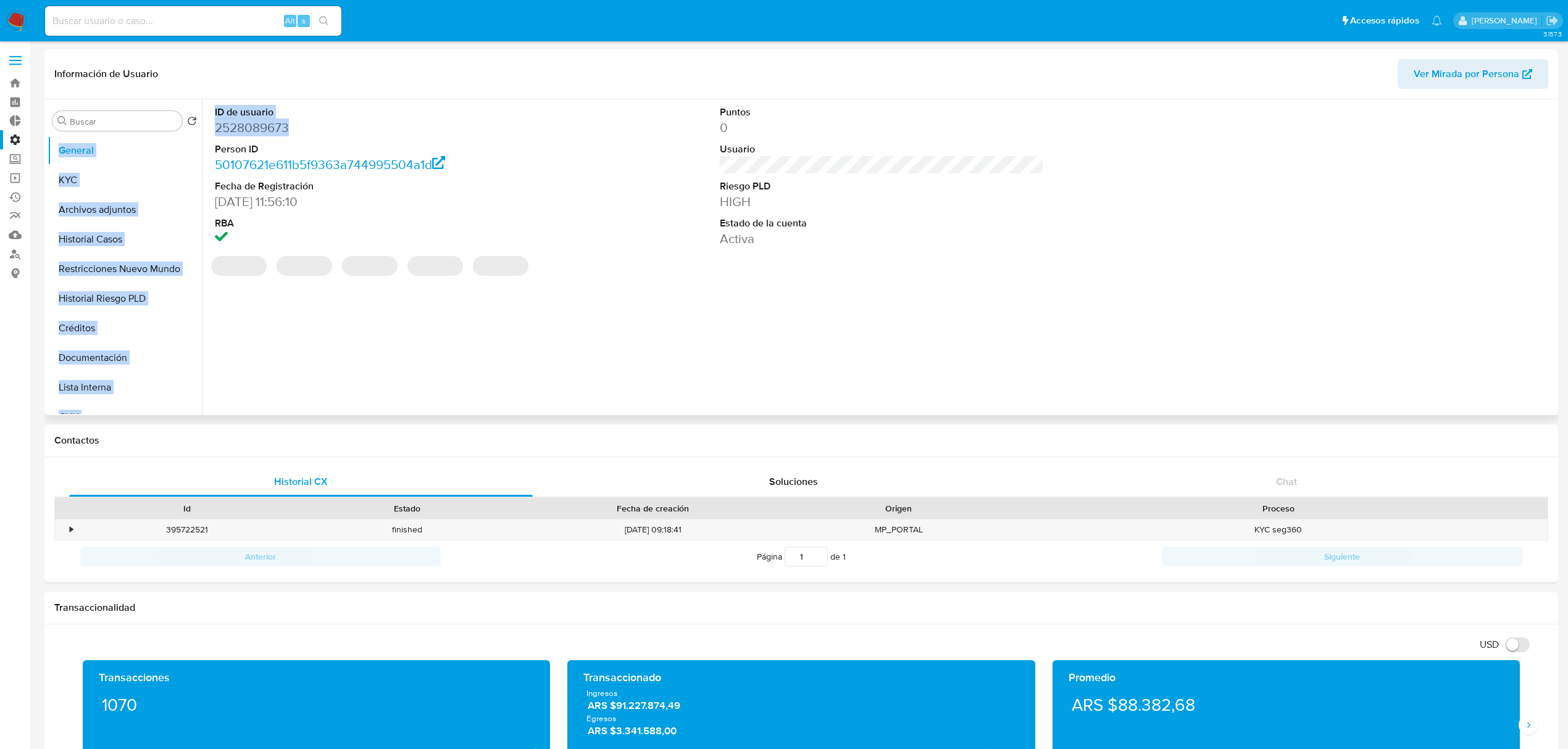
drag, startPoint x: 304, startPoint y: 126, endPoint x: 201, endPoint y: 130, distance: 103.1
click at [201, 130] on div "Buscar Volver al orden por defecto General KYC Archivos adjuntos Historial Caso…" at bounding box center [801, 257] width 1508 height 316
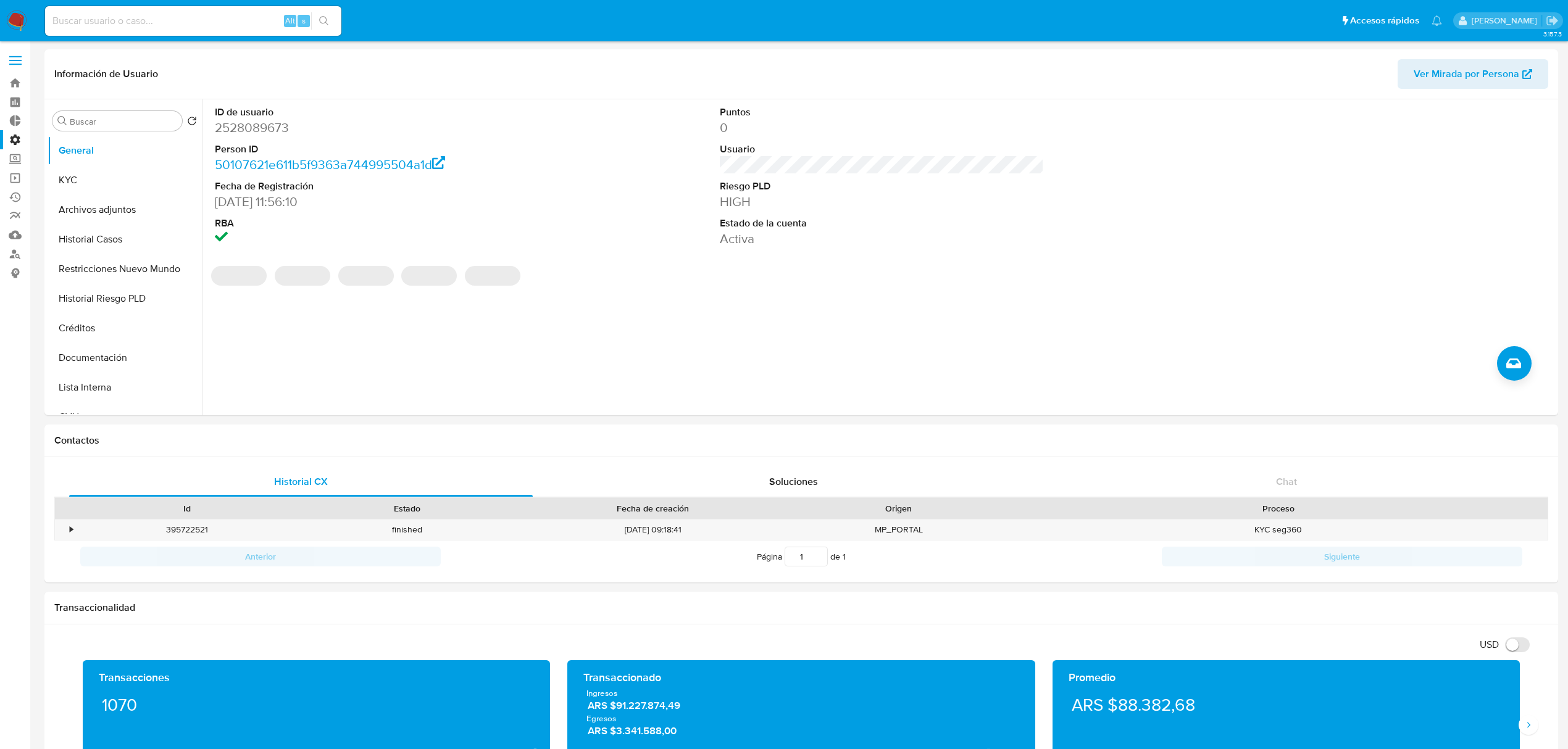
drag, startPoint x: 295, startPoint y: 126, endPoint x: 210, endPoint y: 131, distance: 85.1
click at [210, 131] on div "ID de usuario 2528089673 Person ID 50107621e611b5f9363a744995504a1d Fecha de Re…" at bounding box center [377, 176] width 337 height 154
copy dd "2528089673"
